Goal: Information Seeking & Learning: Learn about a topic

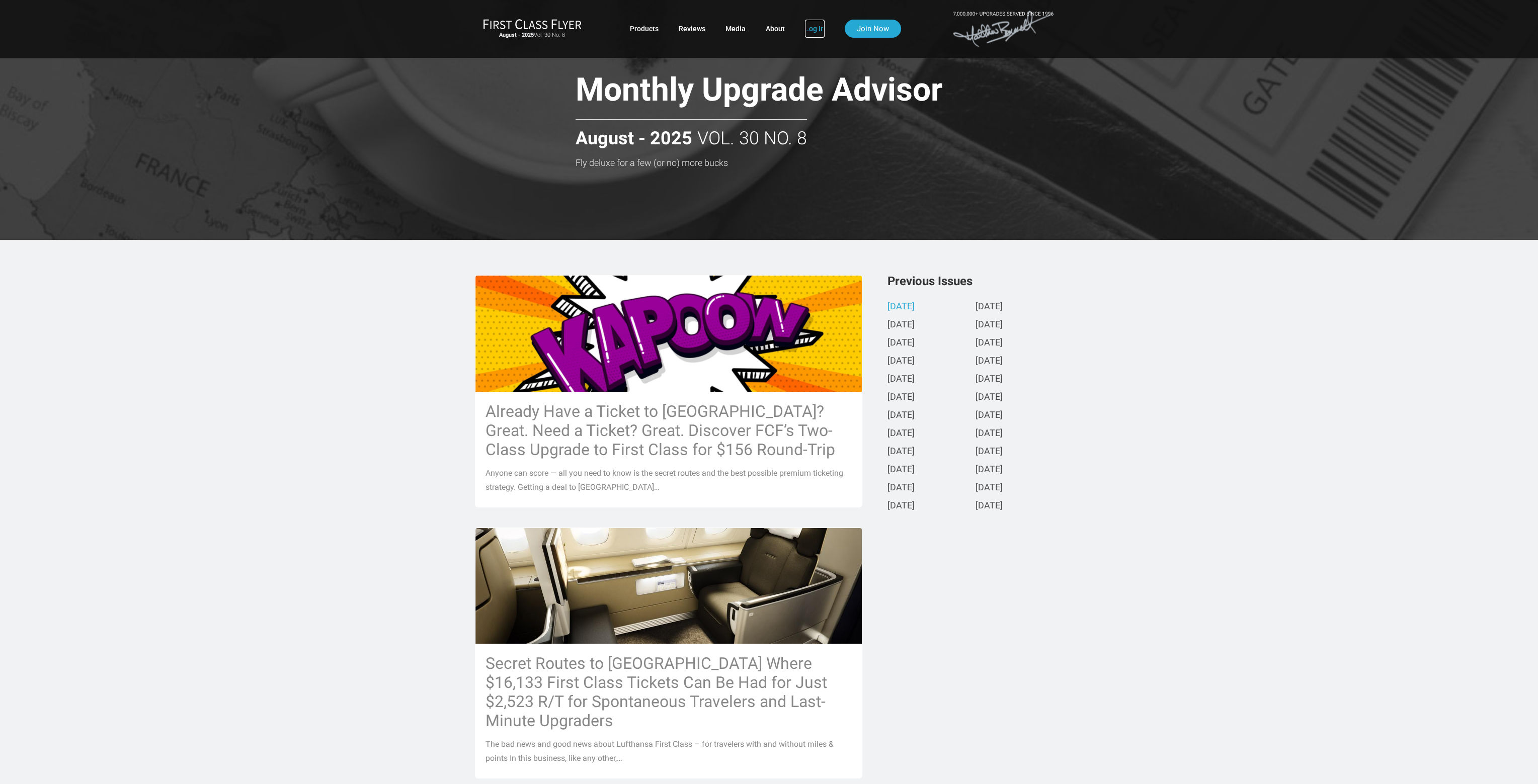
click at [807, 29] on link "Log In" at bounding box center [815, 28] width 19 height 18
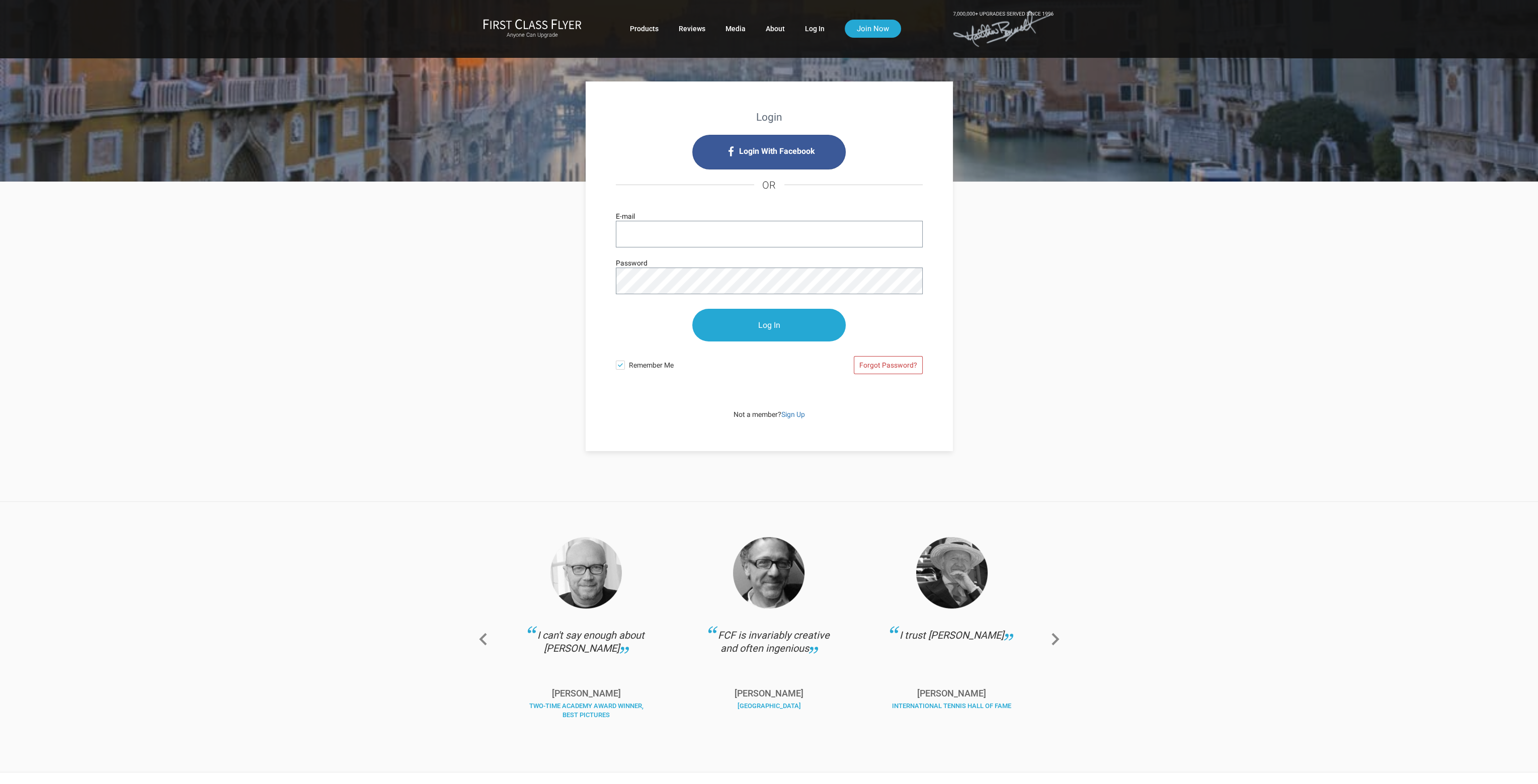
click at [698, 219] on div "Login With Facebook OR E-mail Password Log In Remember Me Forgot Password?" at bounding box center [769, 259] width 307 height 248
click at [695, 233] on input "E-mail" at bounding box center [769, 234] width 307 height 27
type input "nathan.ngai@gmail.com"
click at [692, 309] on input "Log In" at bounding box center [769, 325] width 154 height 33
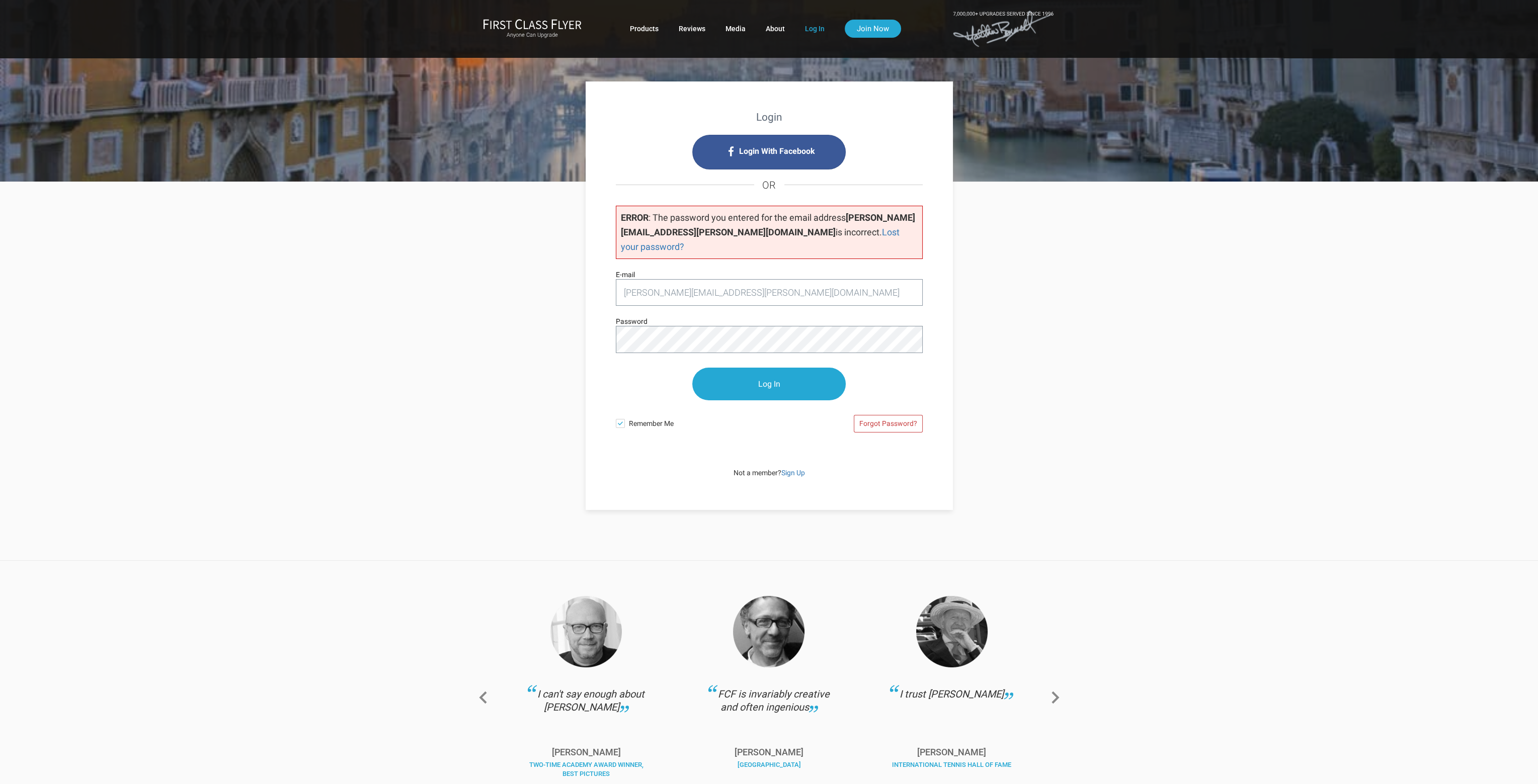
click at [692, 368] on input "Log In" at bounding box center [769, 384] width 154 height 33
click at [770, 369] on input "Log In" at bounding box center [769, 384] width 154 height 33
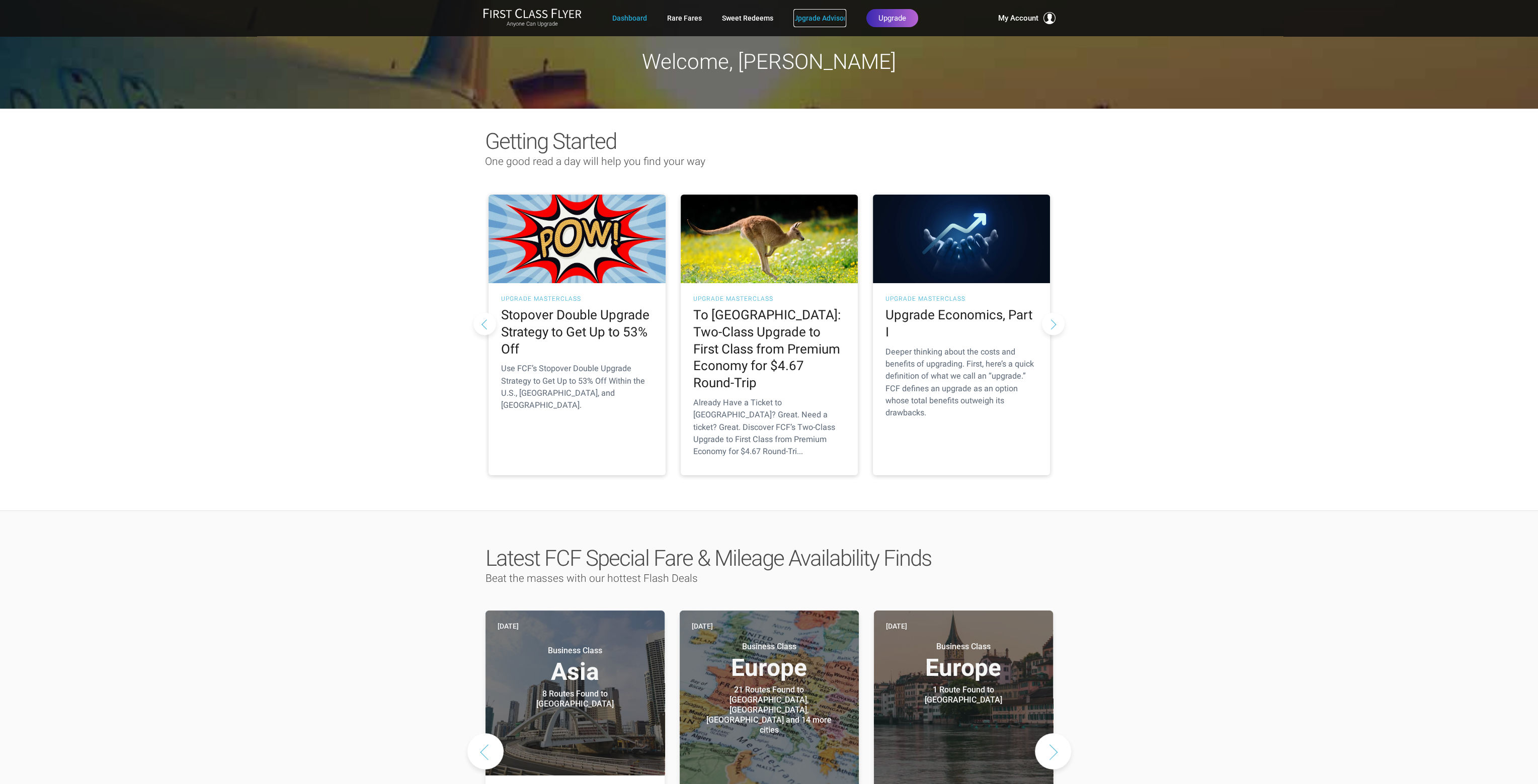
click at [809, 19] on link "Upgrade Advisor" at bounding box center [820, 18] width 53 height 18
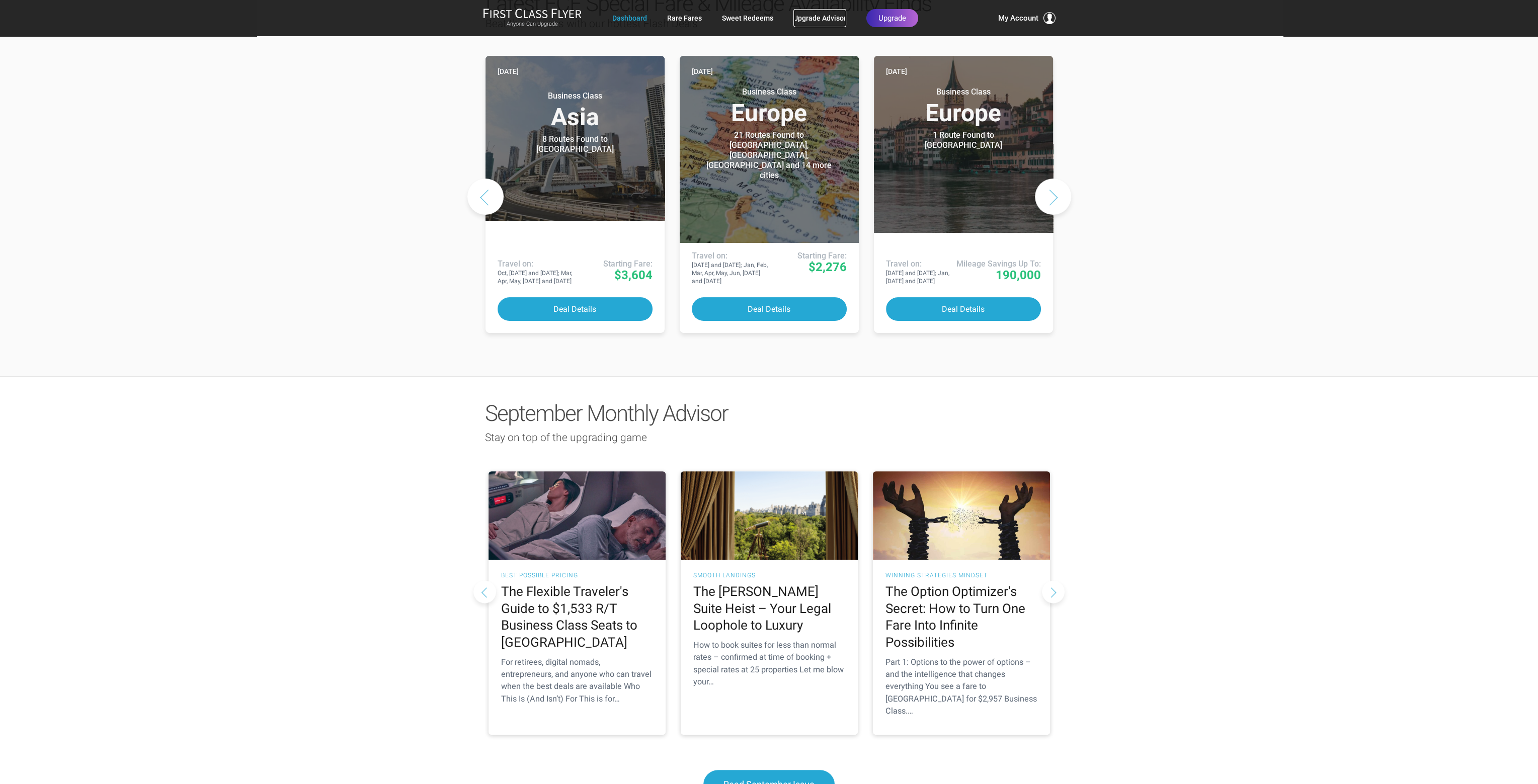
scroll to position [654, 0]
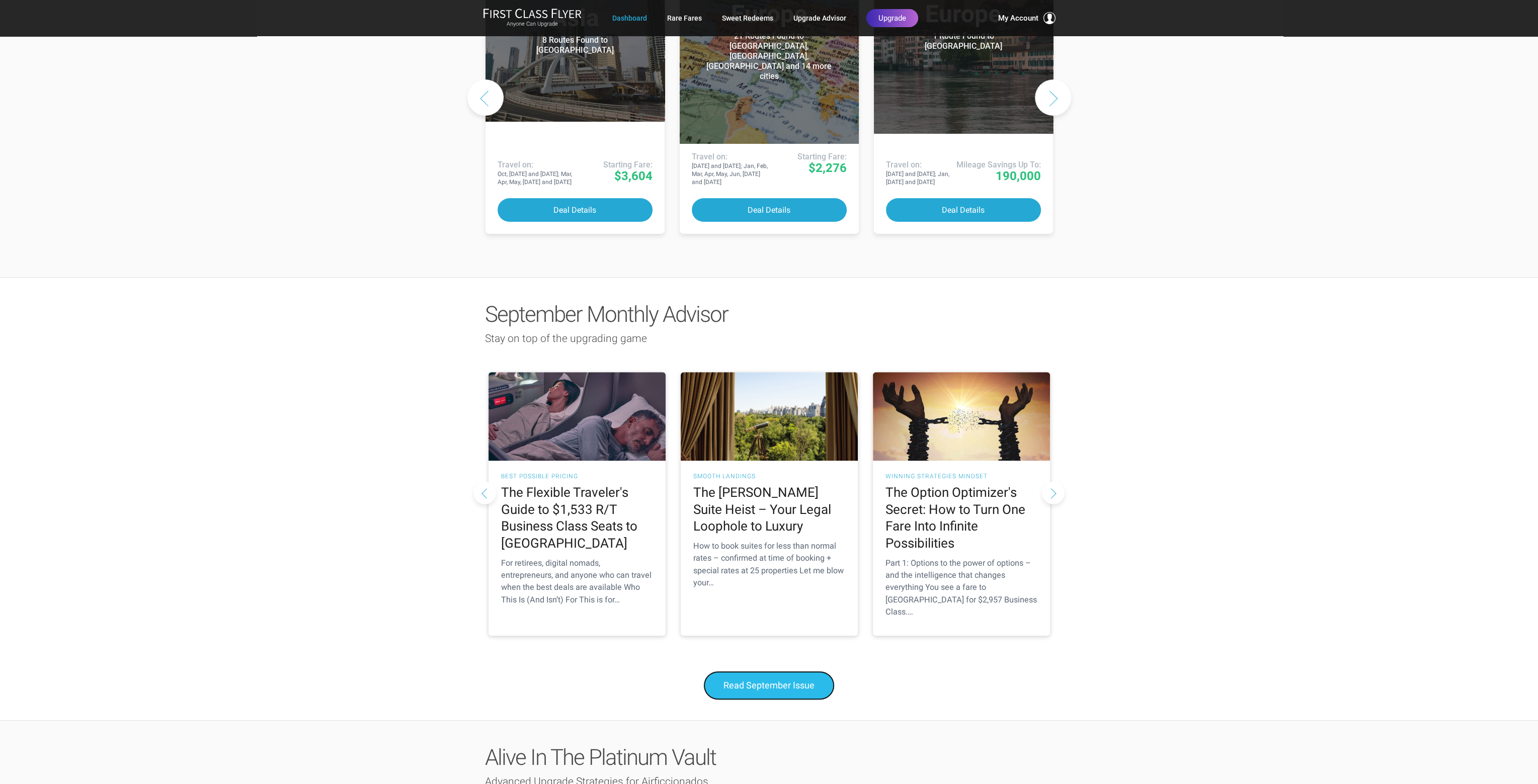
click at [755, 681] on span "Read September Issue" at bounding box center [769, 686] width 91 height 11
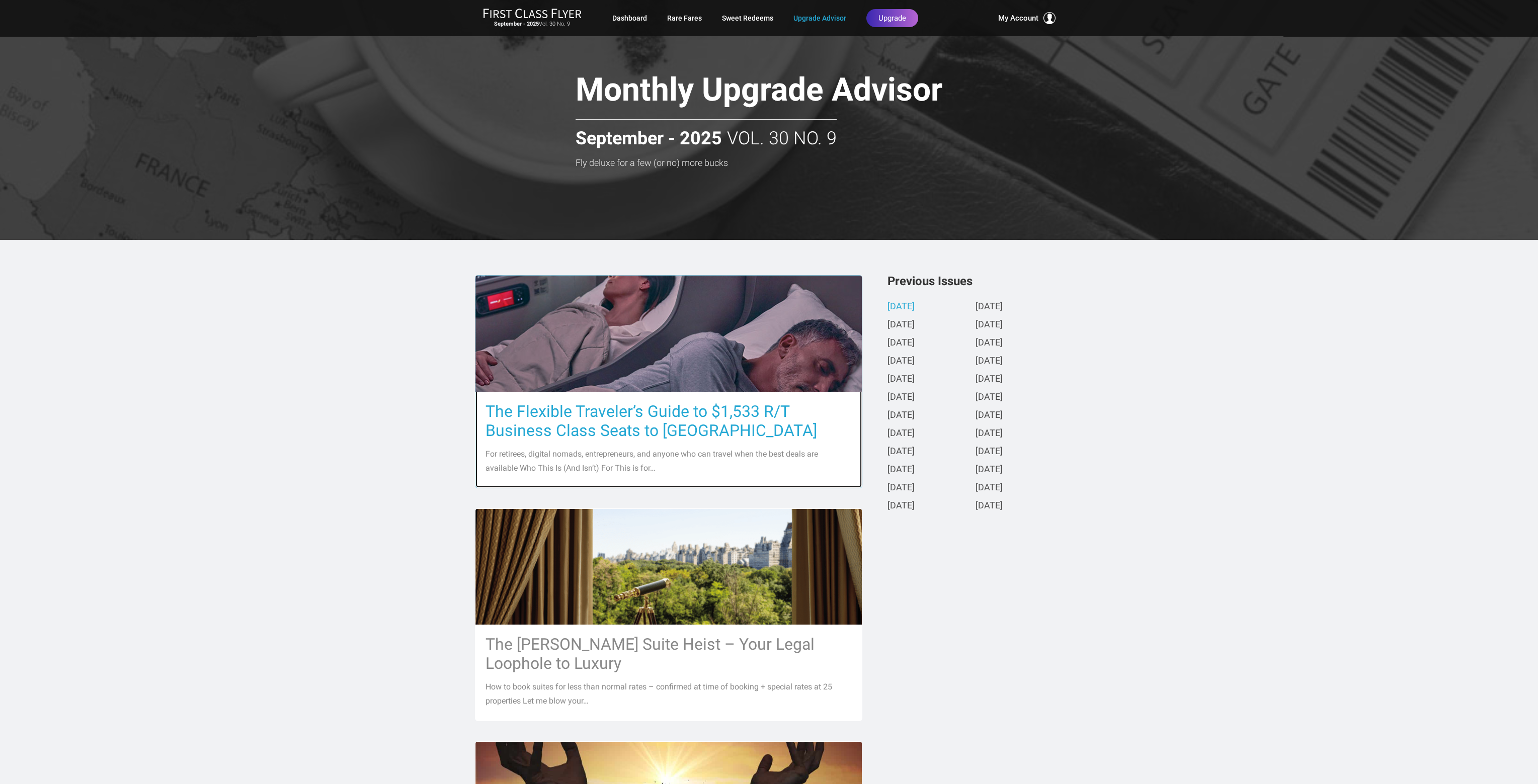
click at [566, 427] on h3 "The Flexible Traveler’s Guide to $1,533 R/T Business Class Seats to [GEOGRAPHIC…" at bounding box center [668, 421] width 366 height 38
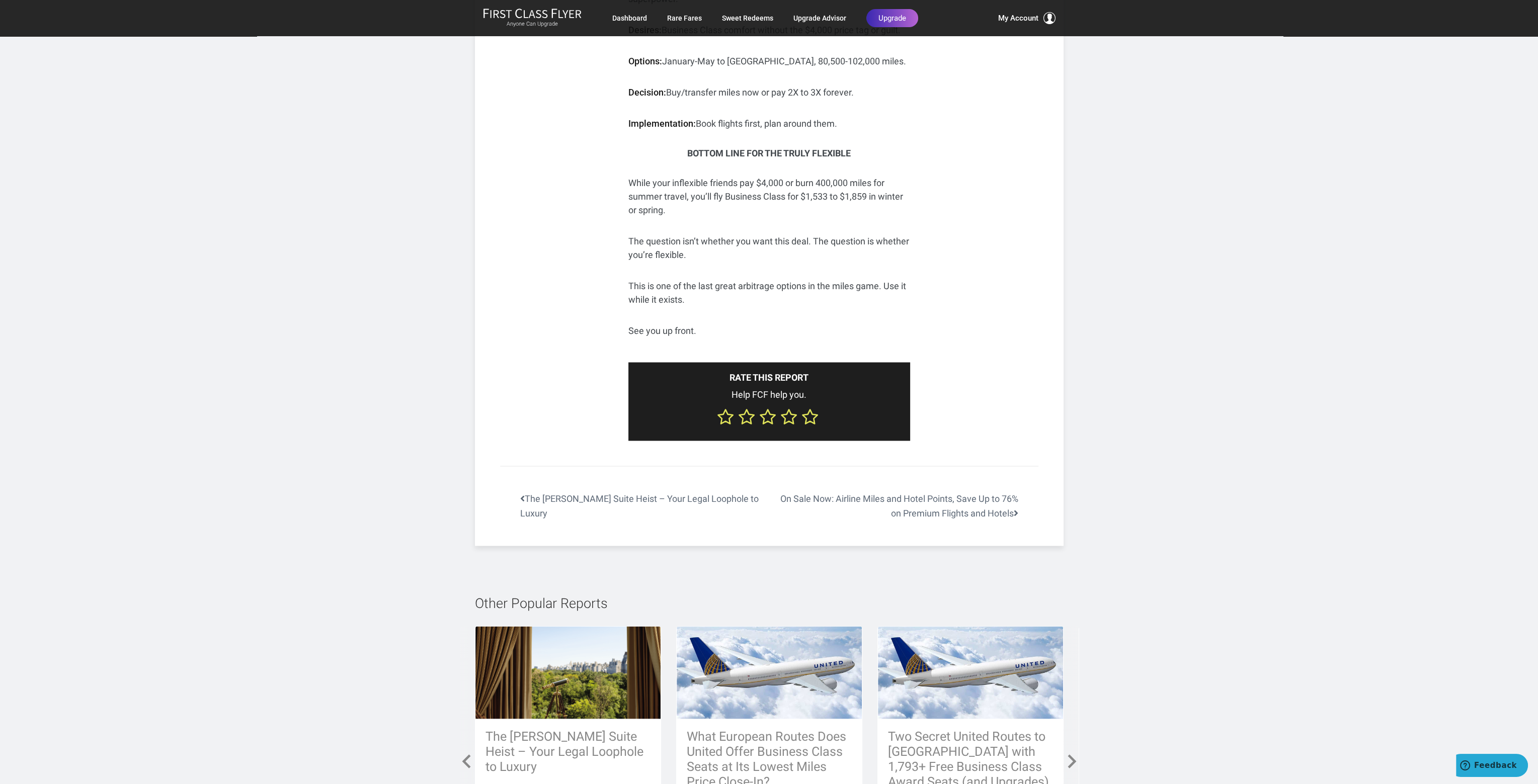
scroll to position [4025, 0]
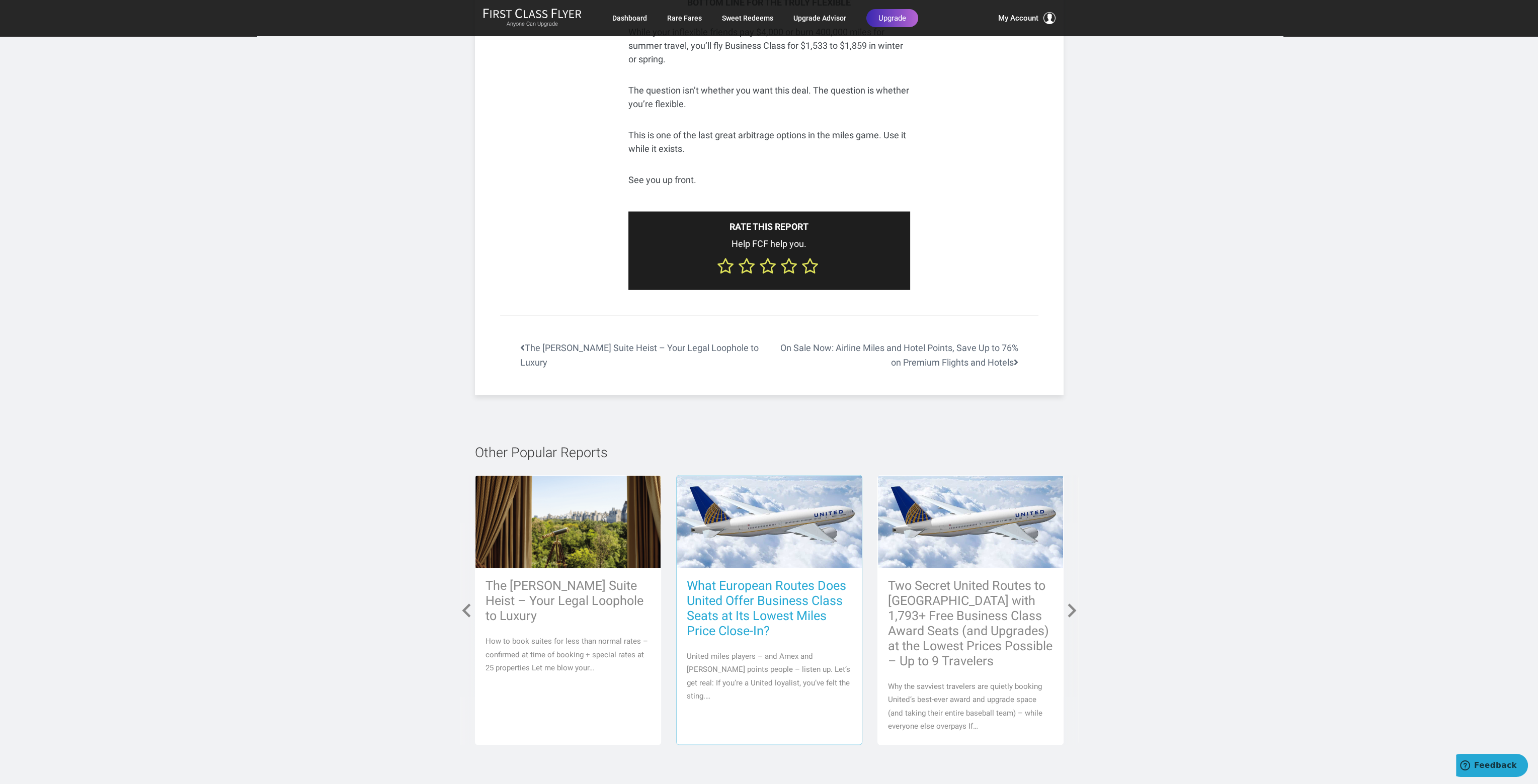
click at [772, 579] on h3 "What European Routes Does United Offer Business Class Seats at Its Lowest Miles…" at bounding box center [769, 609] width 165 height 60
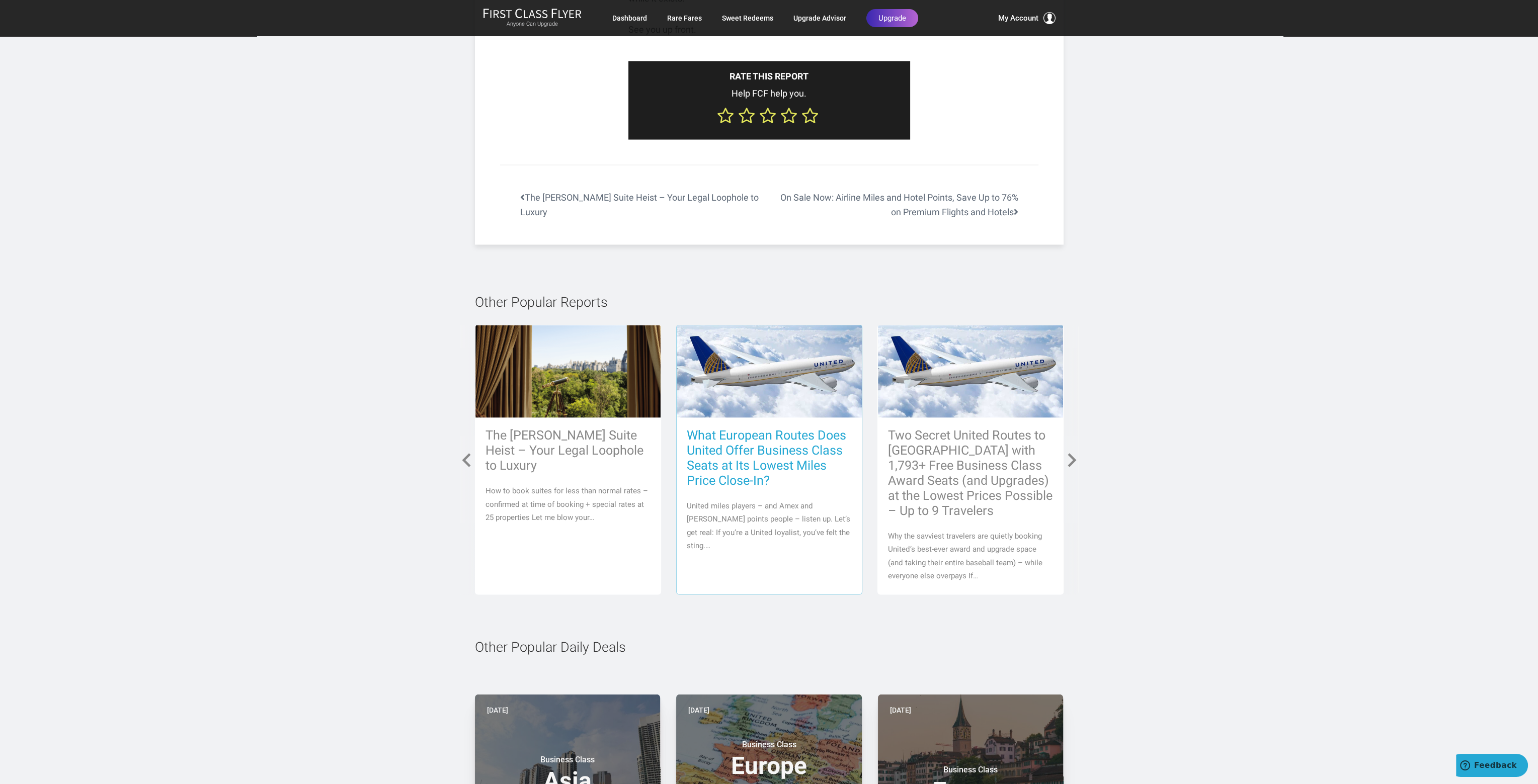
scroll to position [4176, 0]
